Goal: Information Seeking & Learning: Learn about a topic

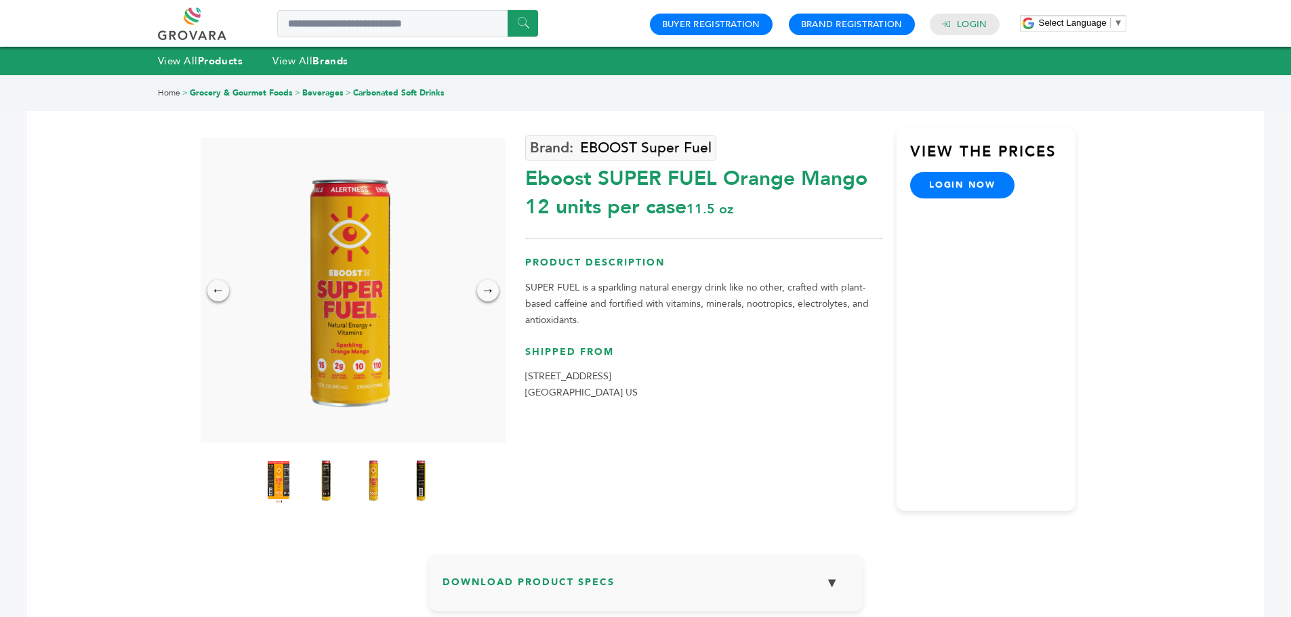
click at [346, 369] on img at bounding box center [349, 290] width 305 height 305
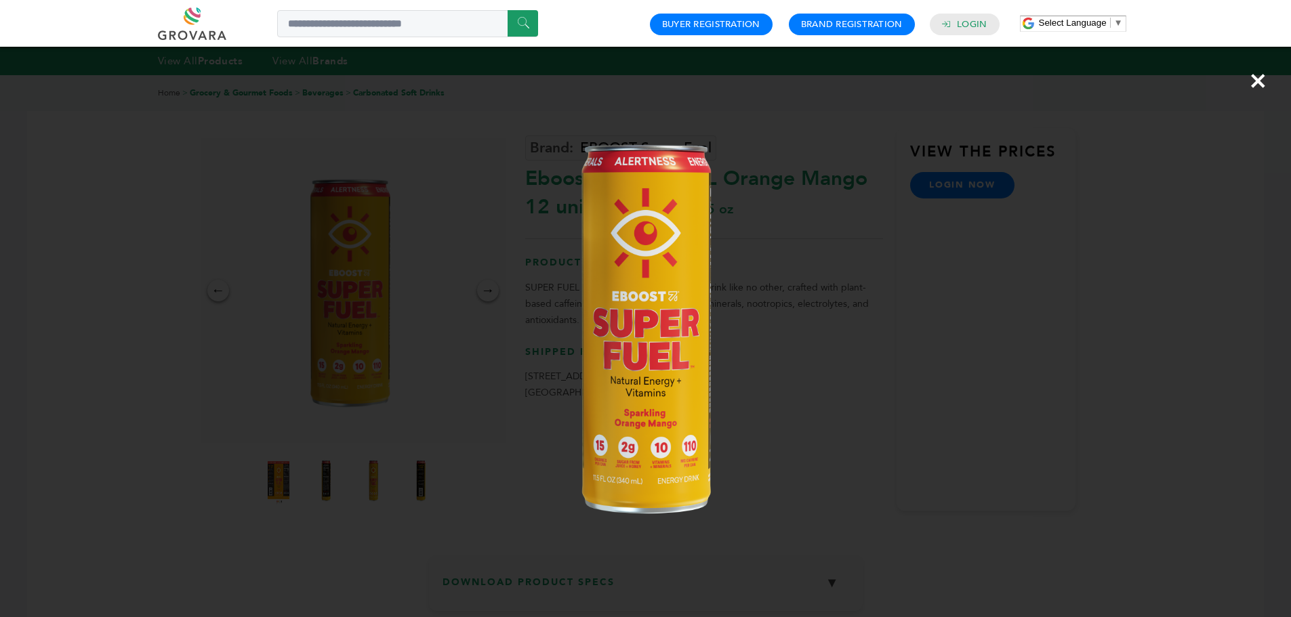
drag, startPoint x: 782, startPoint y: 419, endPoint x: 797, endPoint y: 420, distance: 14.9
click at [782, 419] on img at bounding box center [645, 325] width 494 height 494
click at [799, 419] on img at bounding box center [645, 325] width 494 height 494
click at [803, 392] on img at bounding box center [645, 325] width 494 height 494
click at [621, 473] on img at bounding box center [645, 325] width 494 height 494
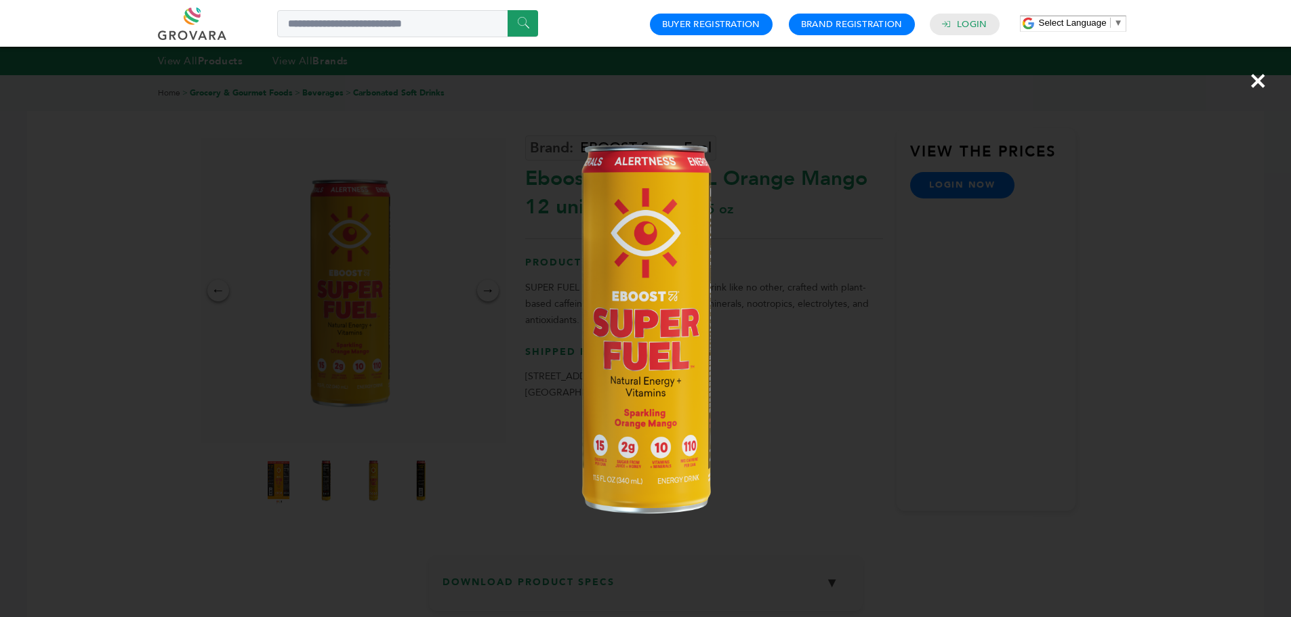
click at [1258, 83] on span "×" at bounding box center [1258, 81] width 18 height 38
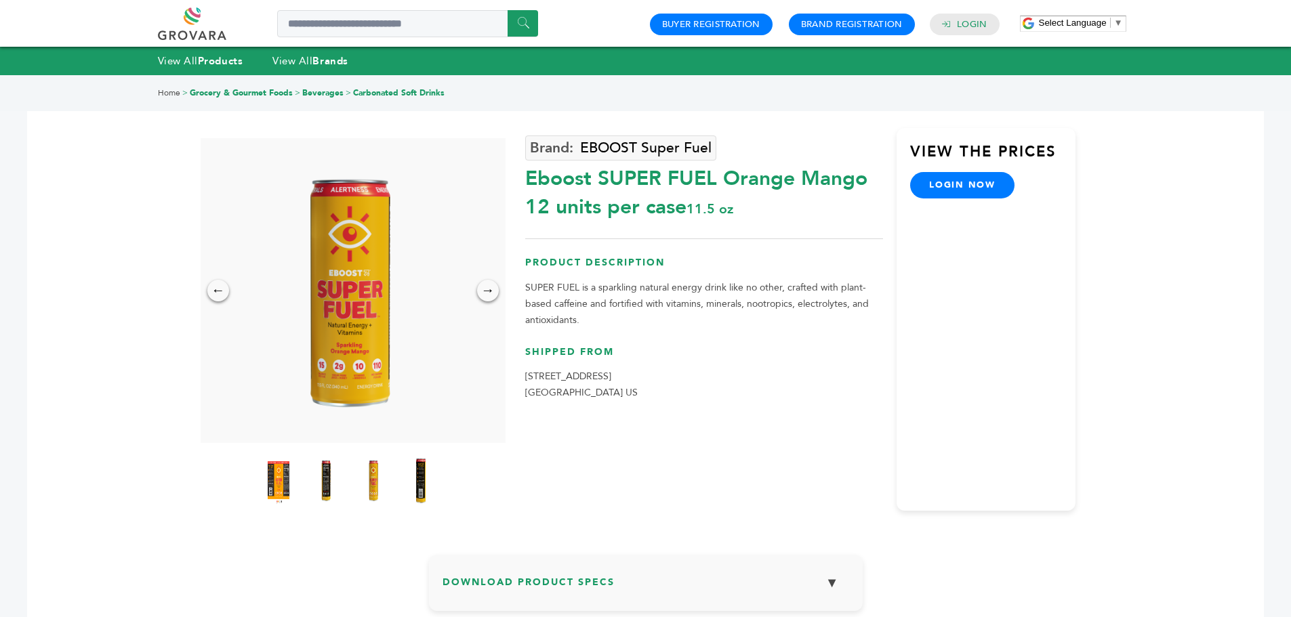
click at [420, 477] on img at bounding box center [420, 481] width 37 height 60
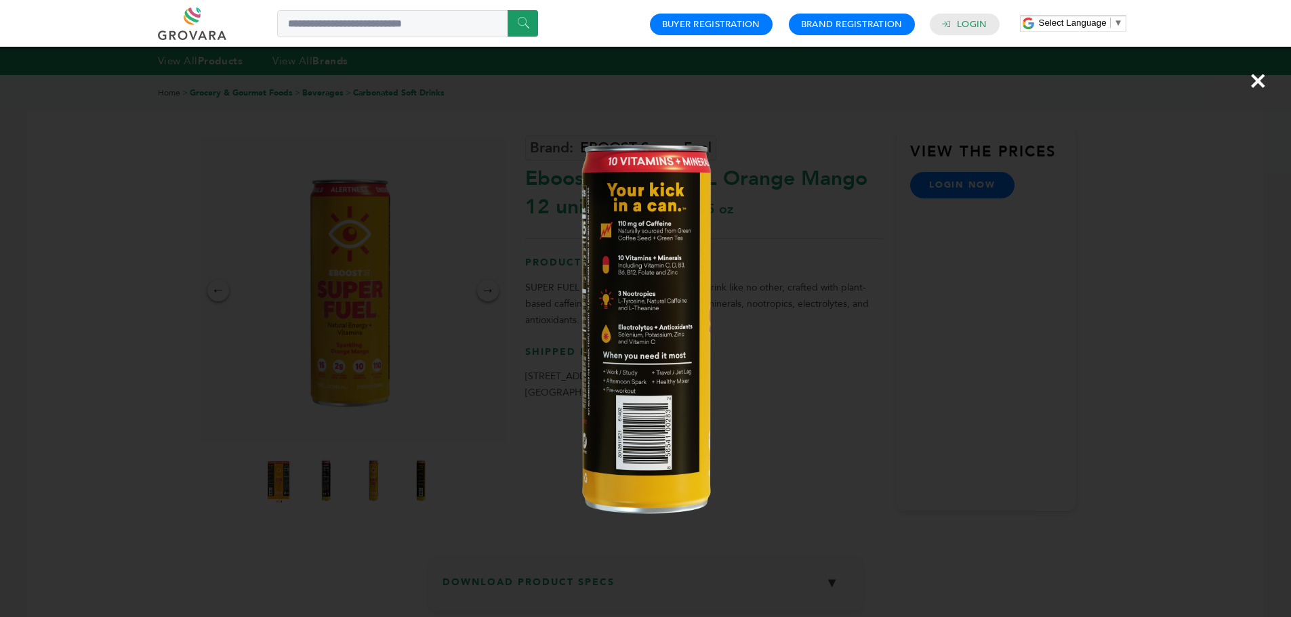
click at [367, 476] on div "×" at bounding box center [645, 308] width 1291 height 617
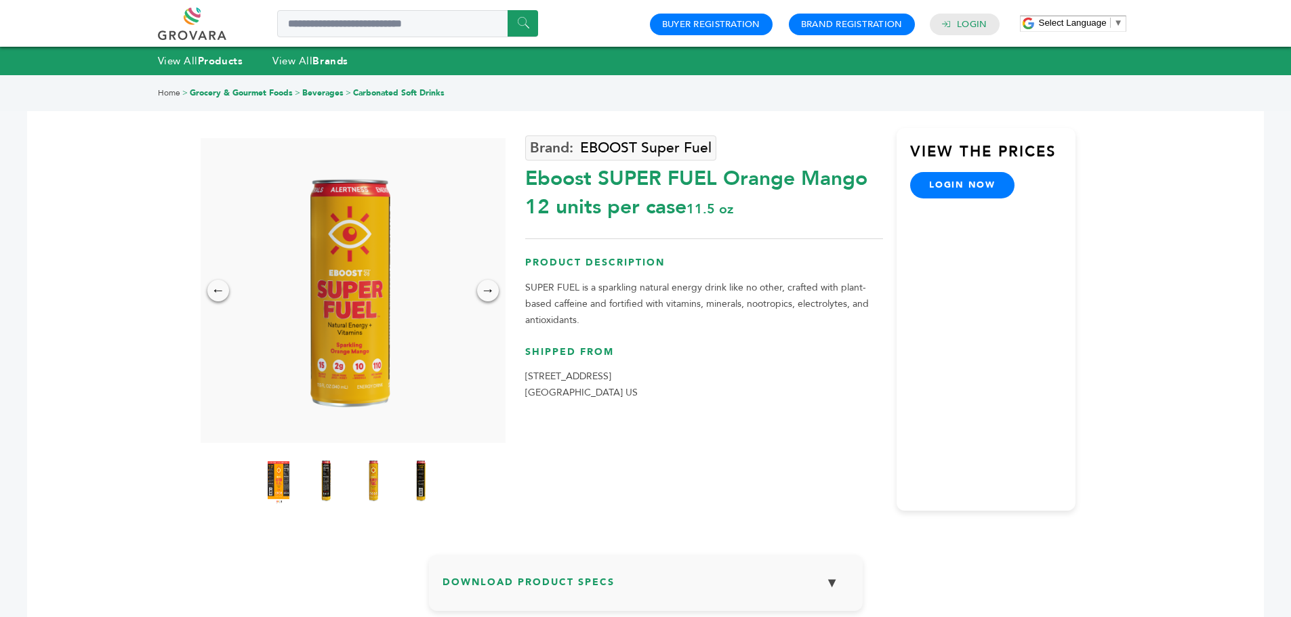
click at [367, 476] on img at bounding box center [373, 480] width 34 height 54
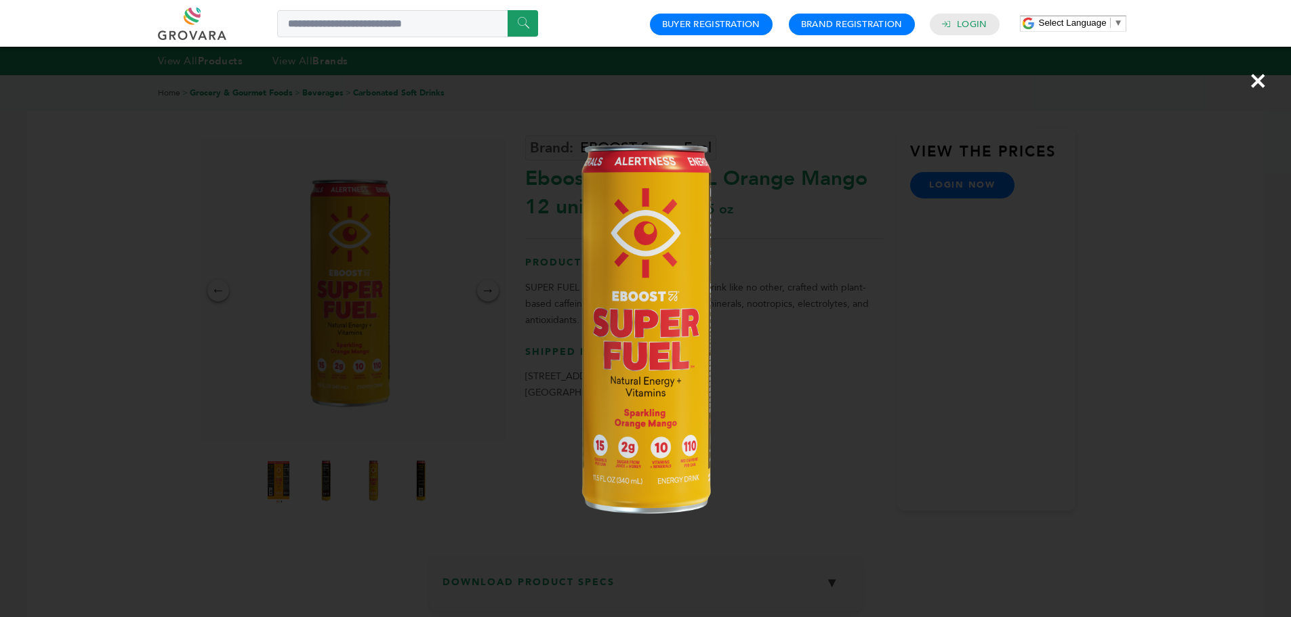
click at [339, 475] on div "×" at bounding box center [645, 308] width 1291 height 617
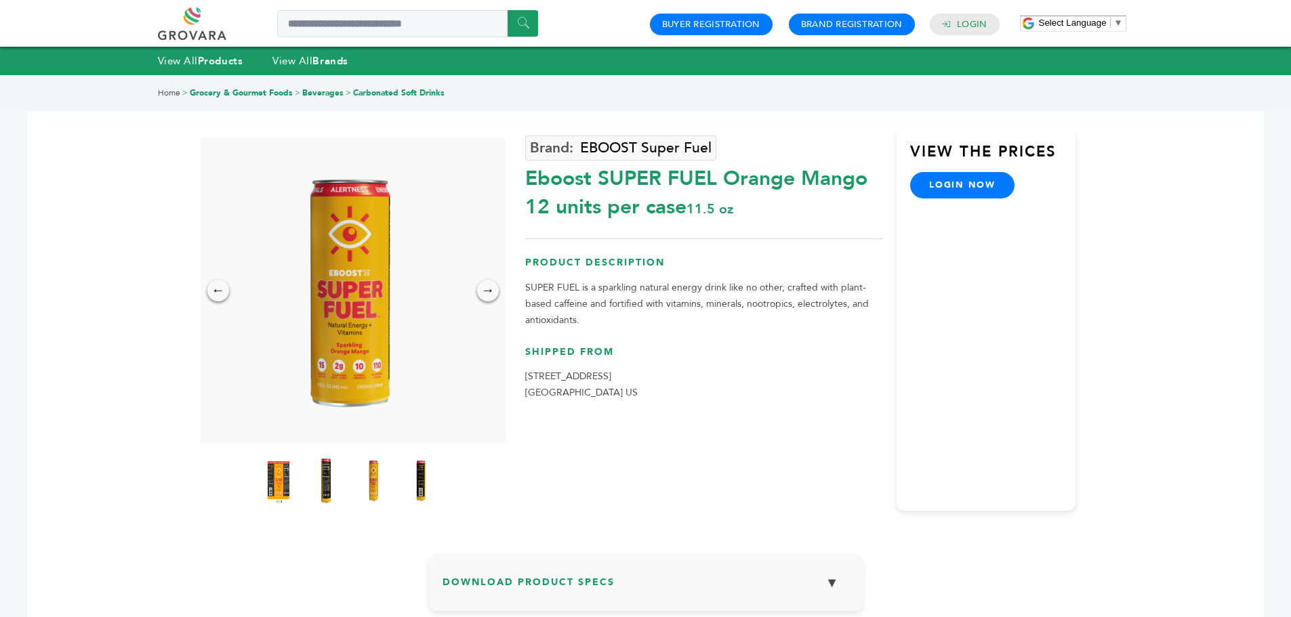
click at [327, 476] on img at bounding box center [325, 481] width 37 height 60
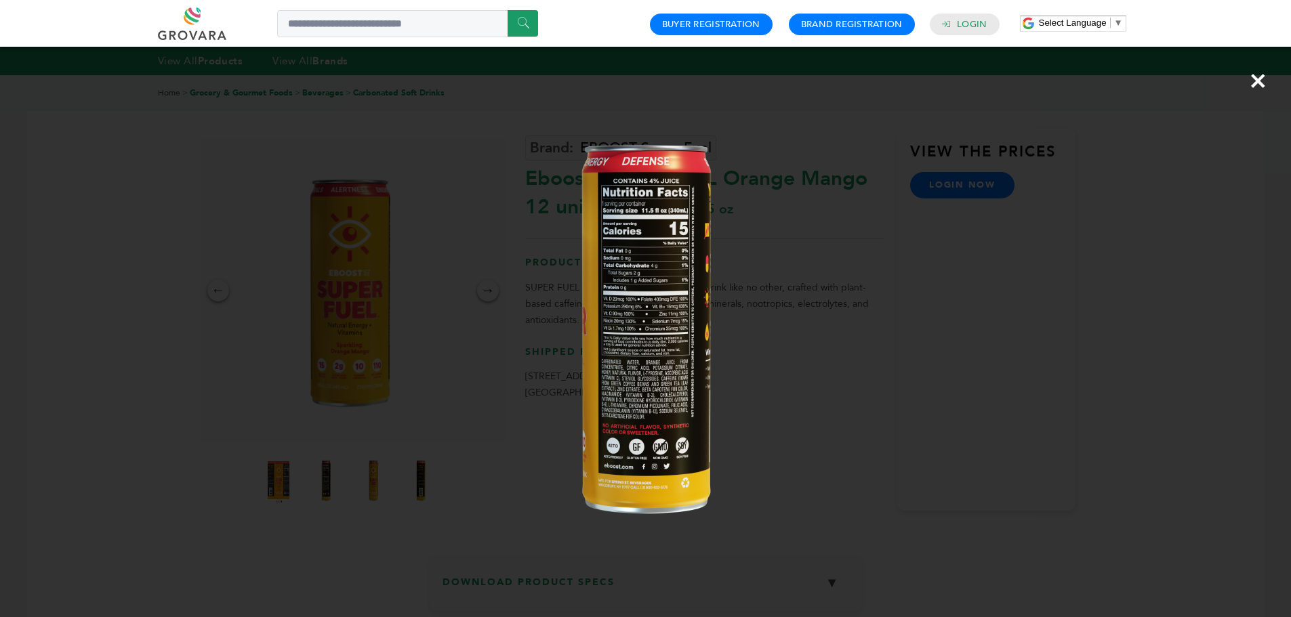
click at [299, 476] on div "×" at bounding box center [645, 308] width 1291 height 617
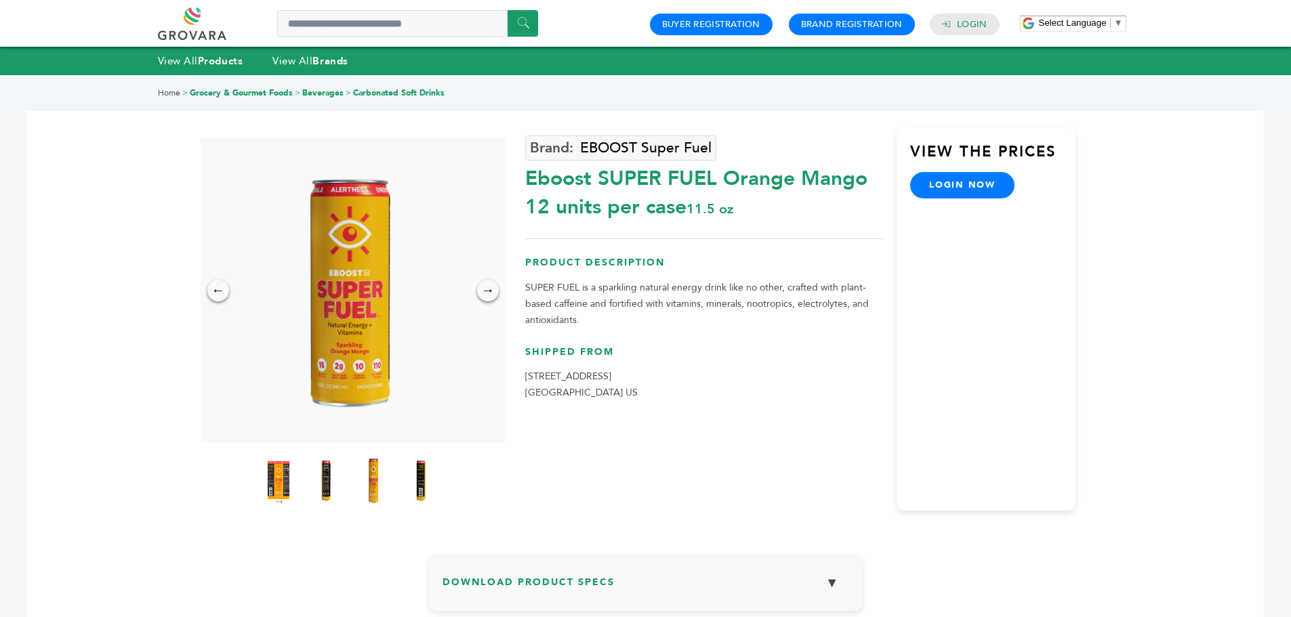
click at [367, 478] on img at bounding box center [372, 481] width 37 height 60
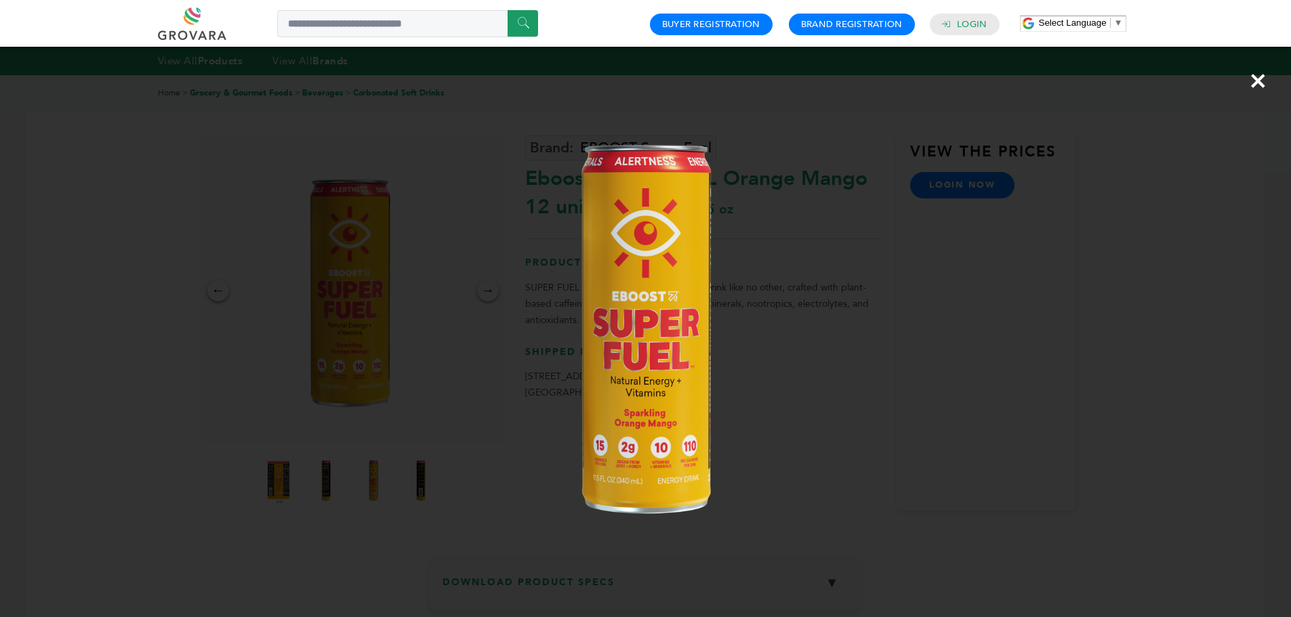
click at [472, 456] on img at bounding box center [645, 325] width 494 height 494
